Goal: Find specific page/section: Locate a particular part of the current website

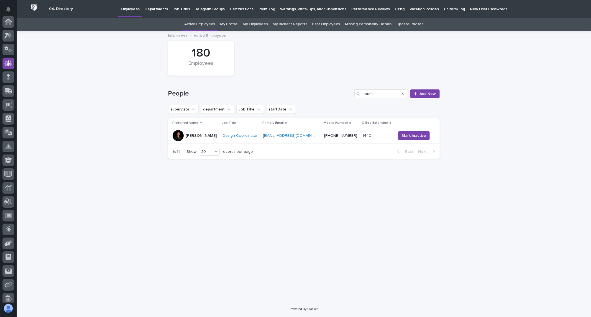
drag, startPoint x: 387, startPoint y: 98, endPoint x: 333, endPoint y: 99, distance: 53.8
click at [333, 99] on div "People noah Add New" at bounding box center [304, 91] width 272 height 27
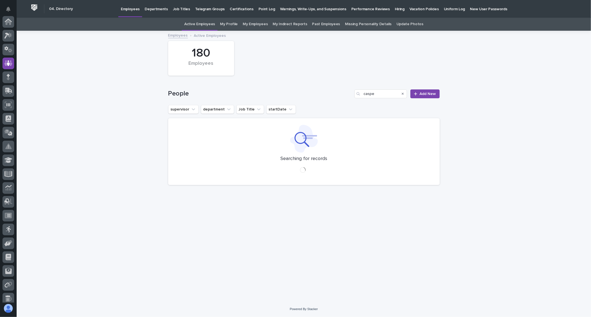
scroll to position [42, 0]
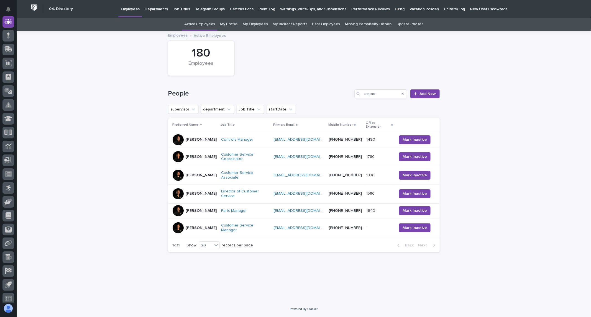
type input "casper"
click at [210, 189] on div "[PERSON_NAME]" at bounding box center [195, 194] width 44 height 11
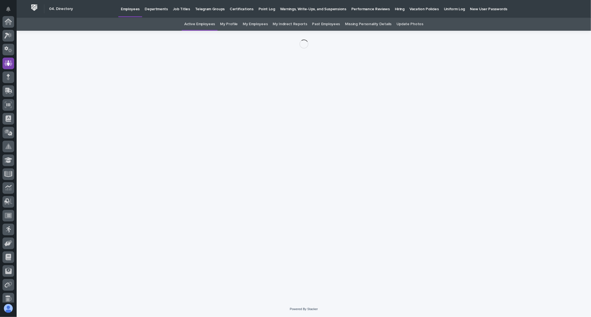
scroll to position [42, 0]
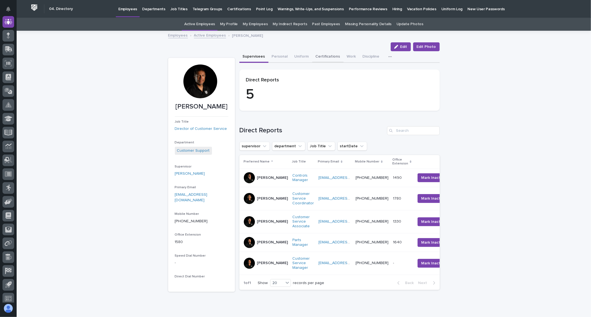
click at [318, 59] on button "Certifications" at bounding box center [328, 57] width 31 height 12
